Goal: Navigation & Orientation: Understand site structure

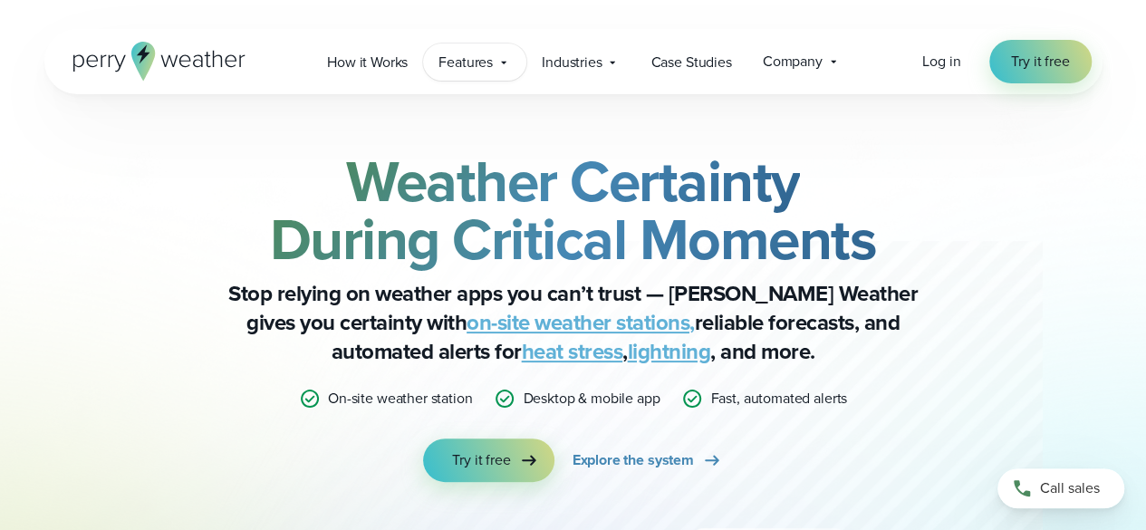
click at [475, 64] on span "Features" at bounding box center [465, 63] width 54 height 22
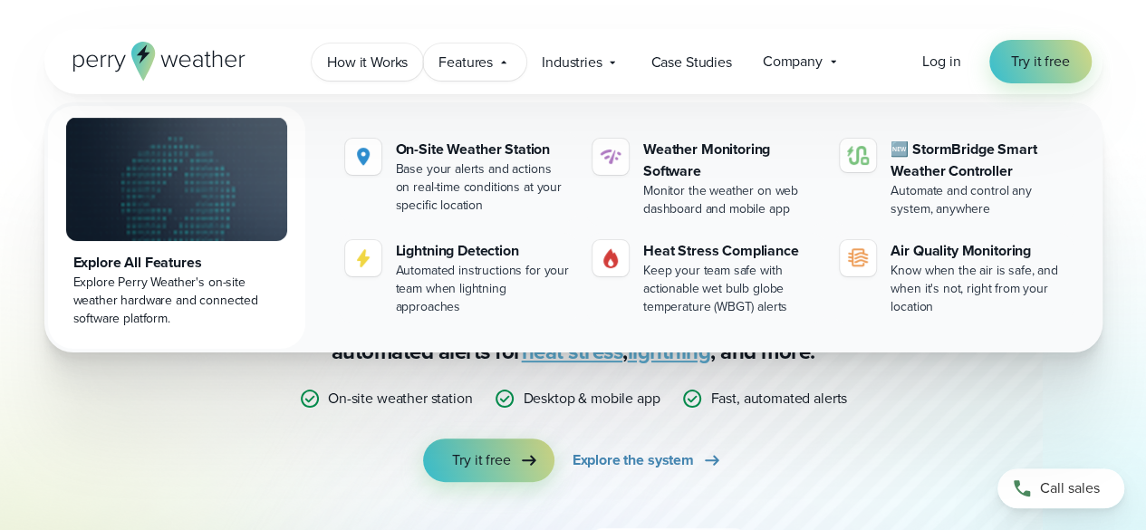
click at [377, 63] on span "How it Works" at bounding box center [367, 63] width 81 height 22
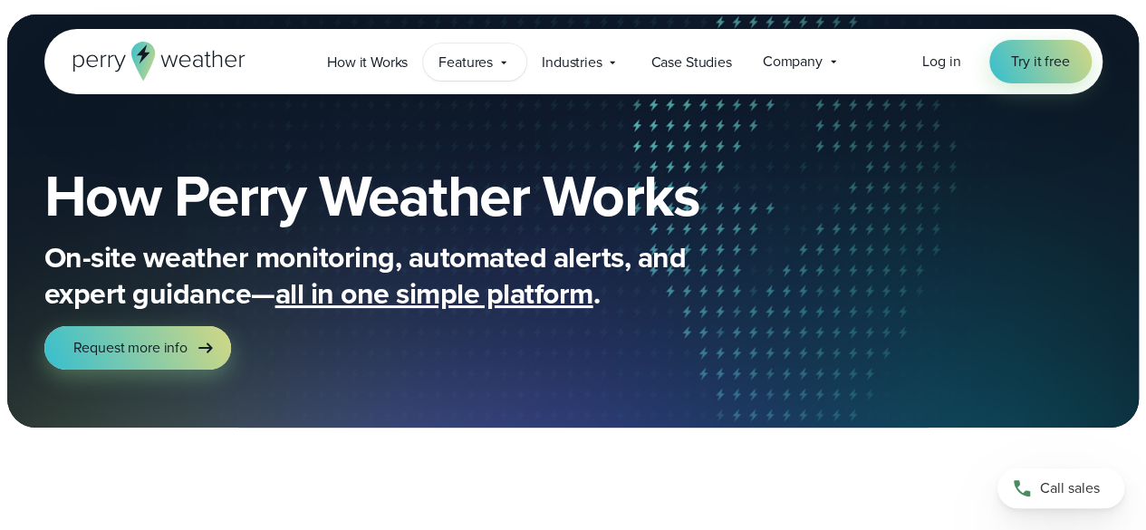
click at [467, 53] on span "Features" at bounding box center [465, 63] width 54 height 22
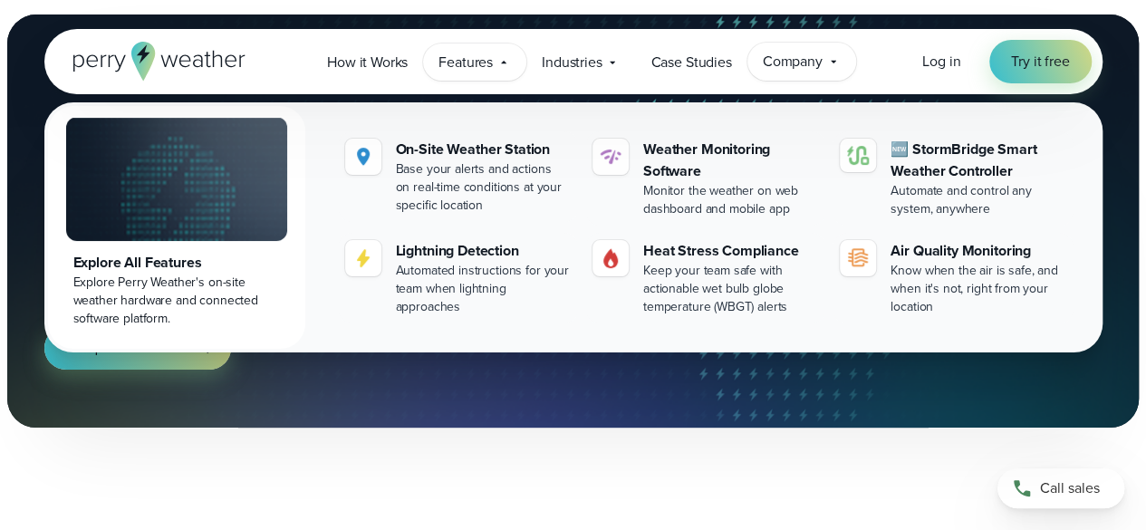
click at [753, 65] on div "Company Contact Us Reach out to us for sales or support questions" at bounding box center [801, 62] width 109 height 38
